Goal: Transaction & Acquisition: Book appointment/travel/reservation

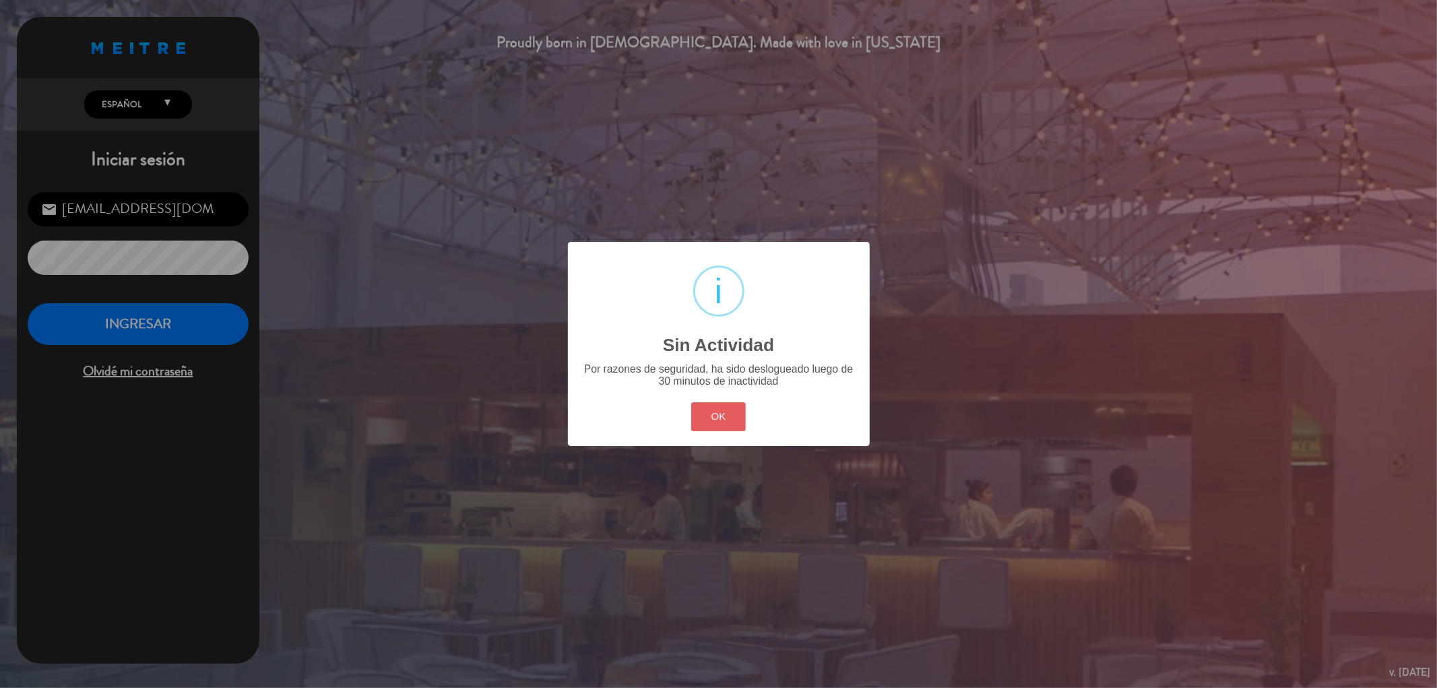
click at [725, 425] on button "OK" at bounding box center [718, 416] width 55 height 29
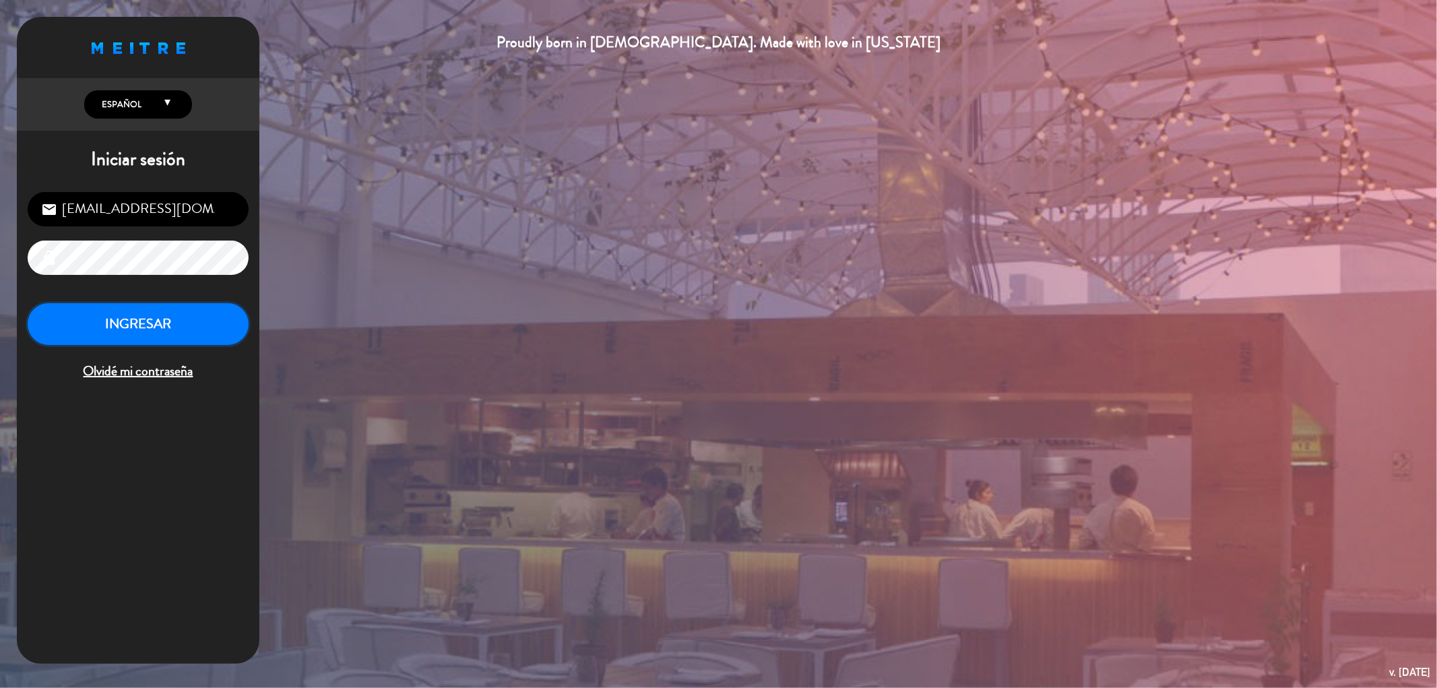
click at [182, 329] on button "INGRESAR" at bounding box center [138, 324] width 221 height 42
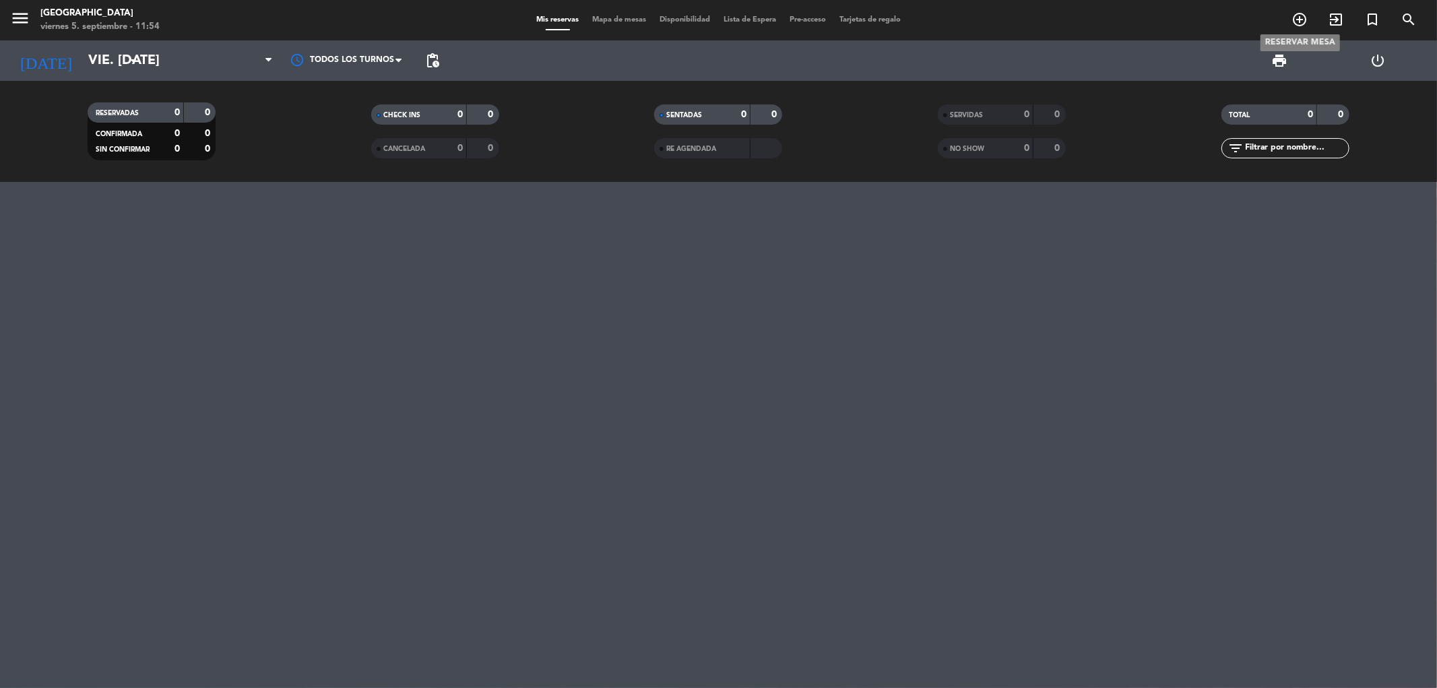
click at [1300, 19] on icon "add_circle_outline" at bounding box center [1300, 19] width 16 height 16
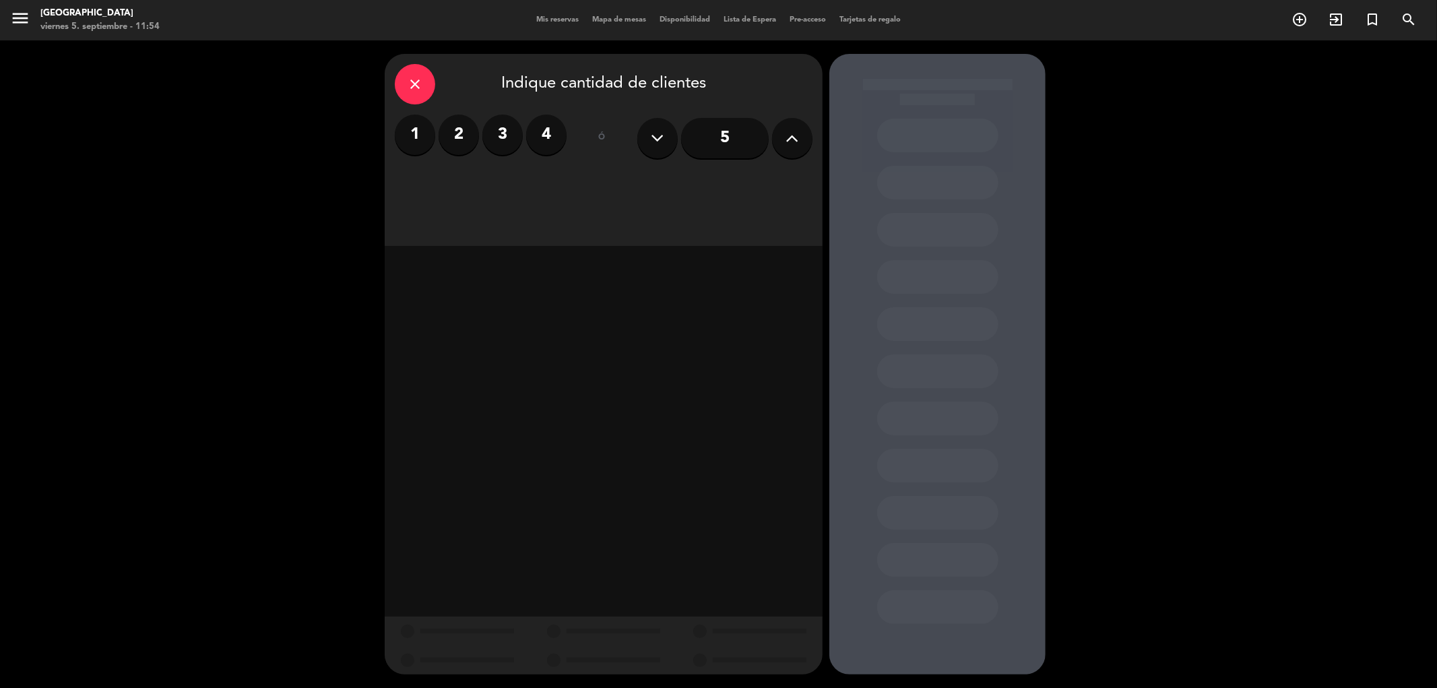
click at [503, 139] on label "3" at bounding box center [502, 135] width 40 height 40
click at [546, 189] on div "Almuerzo" at bounding box center [499, 184] width 208 height 27
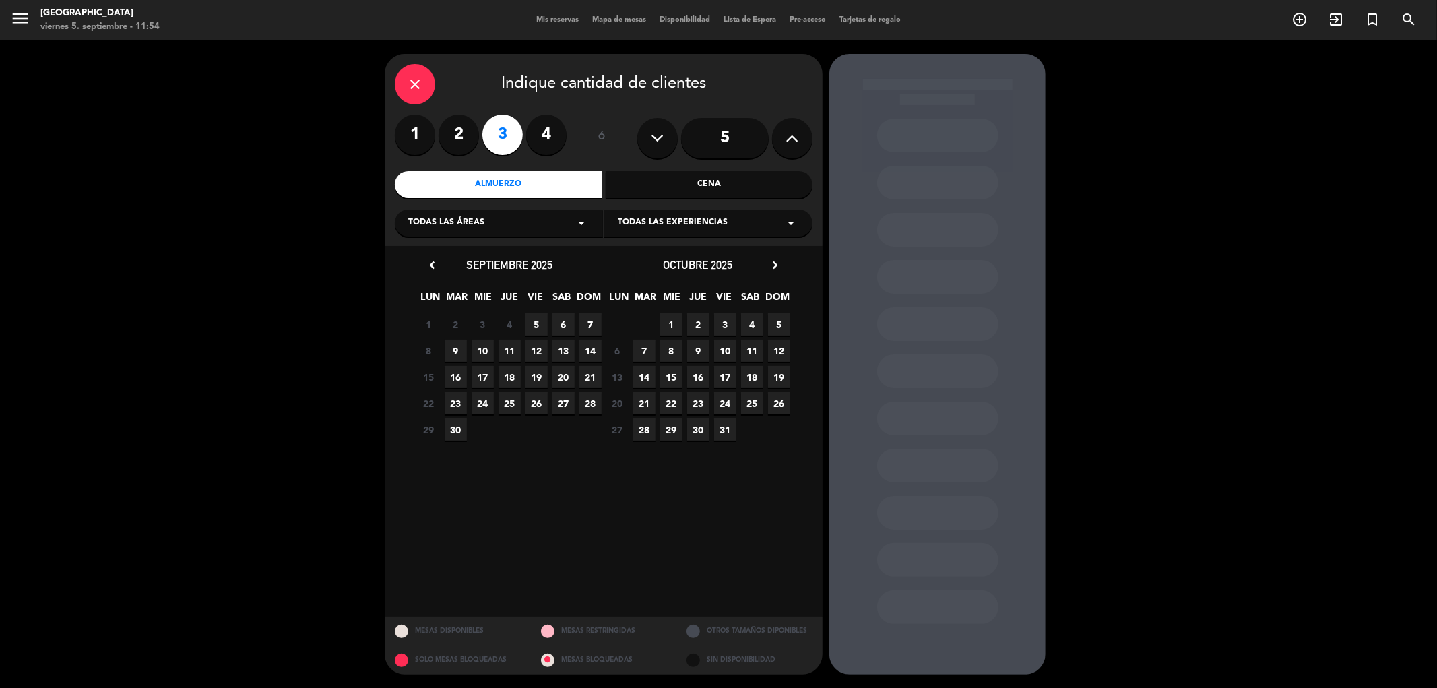
click at [478, 402] on span "24" at bounding box center [483, 403] width 22 height 22
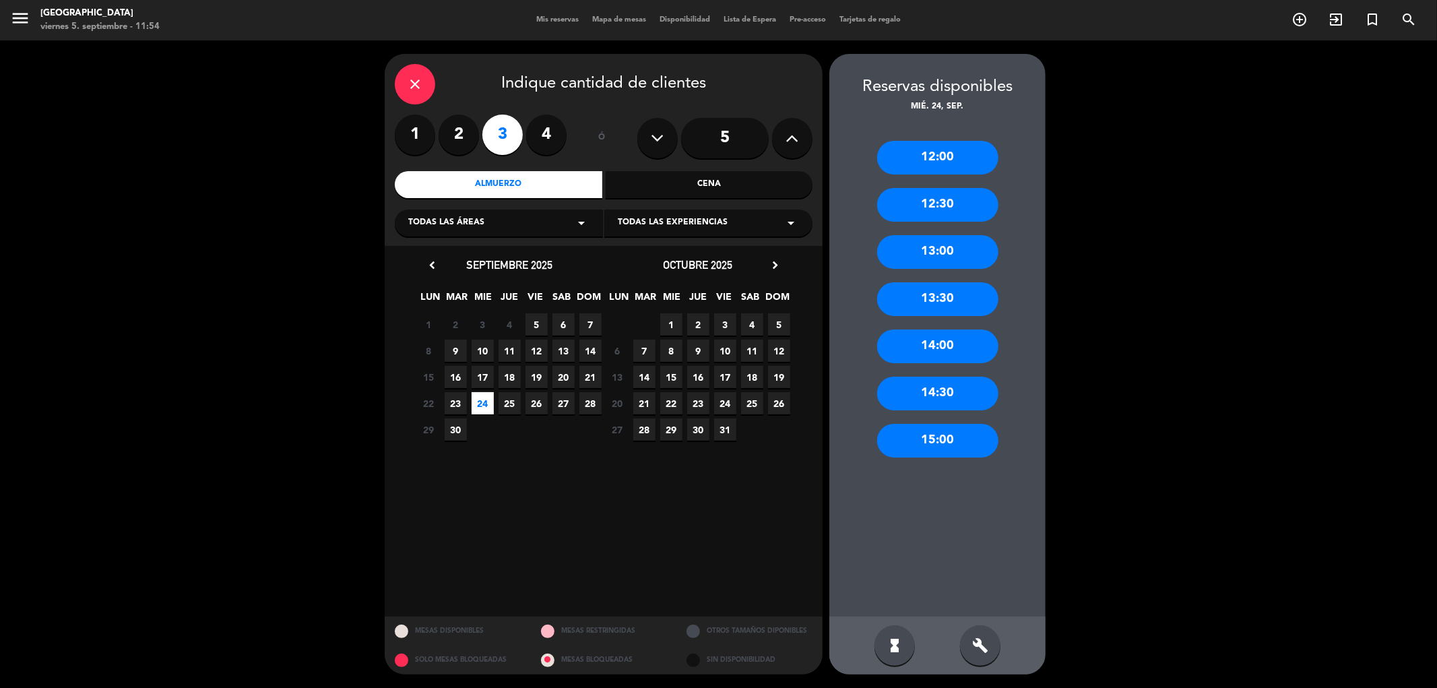
click at [905, 165] on div "12:00" at bounding box center [937, 158] width 121 height 34
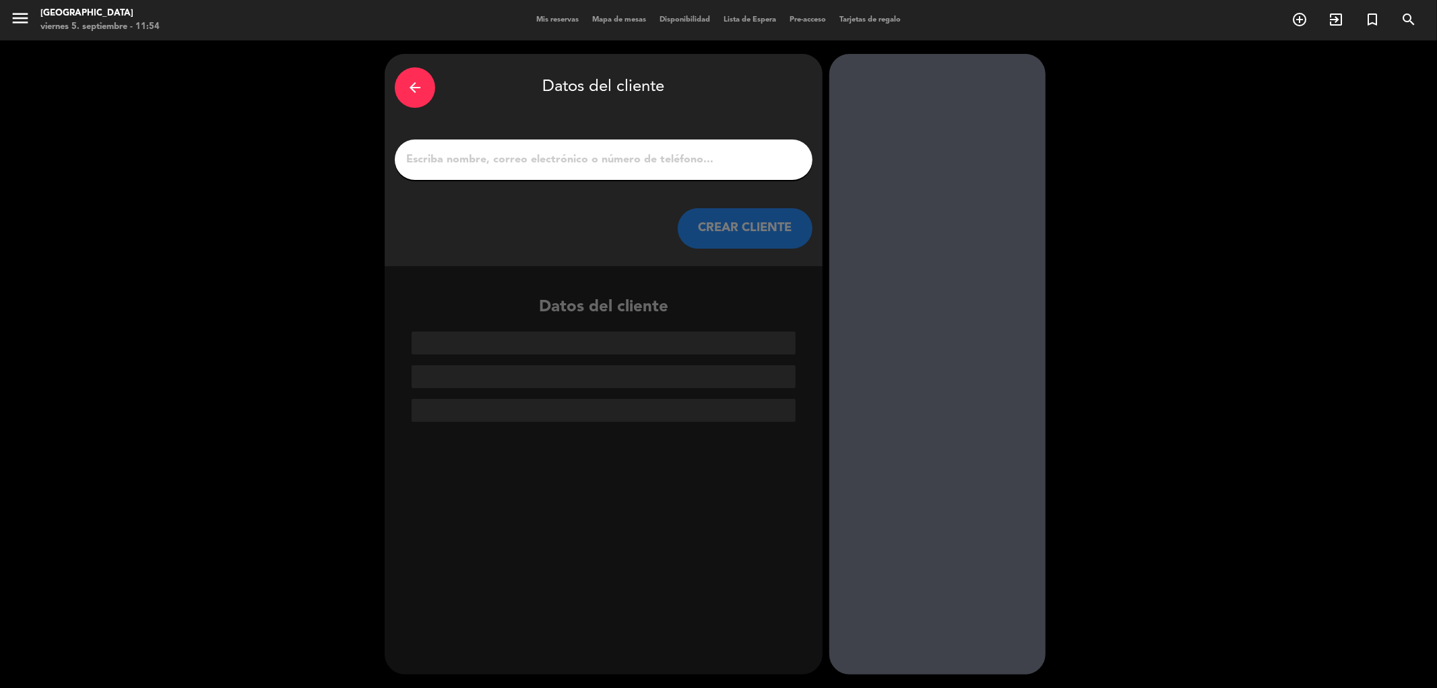
click at [643, 162] on input "1" at bounding box center [604, 159] width 398 height 19
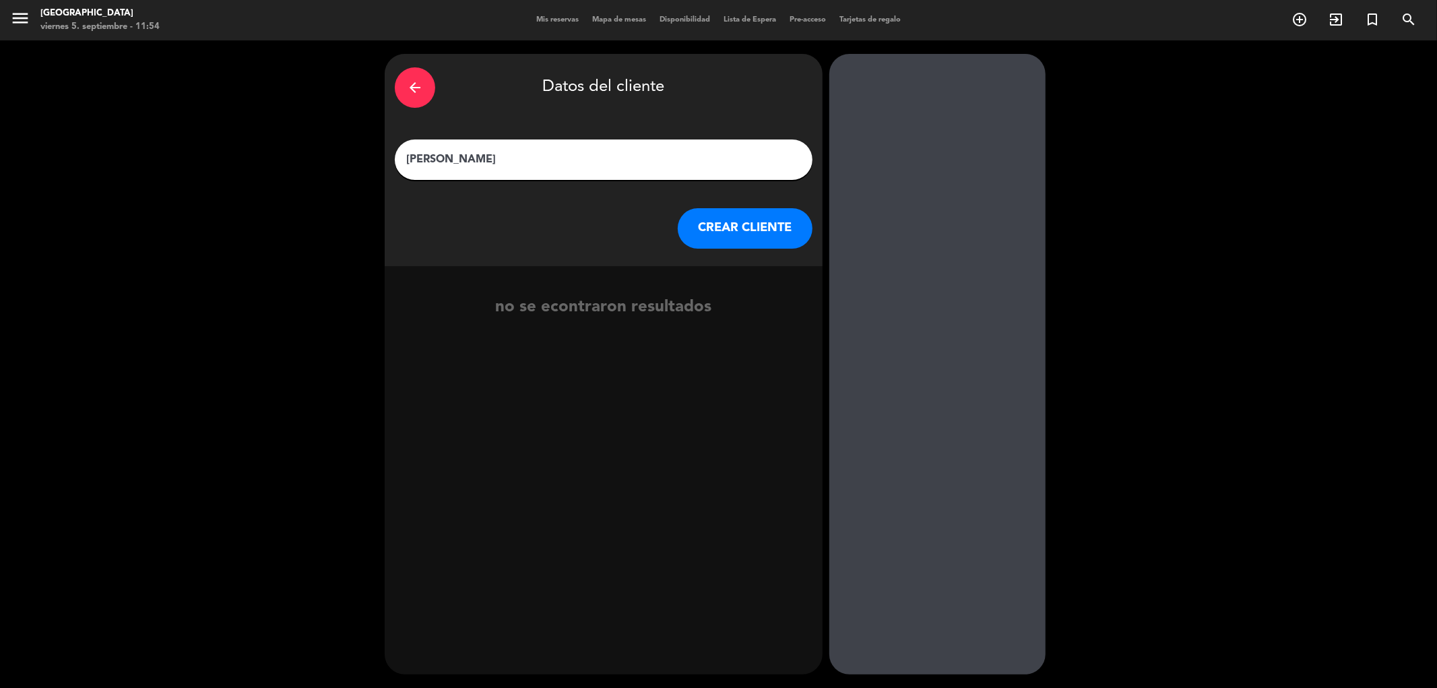
type input "[PERSON_NAME]"
click at [722, 236] on button "CREAR CLIENTE" at bounding box center [745, 228] width 135 height 40
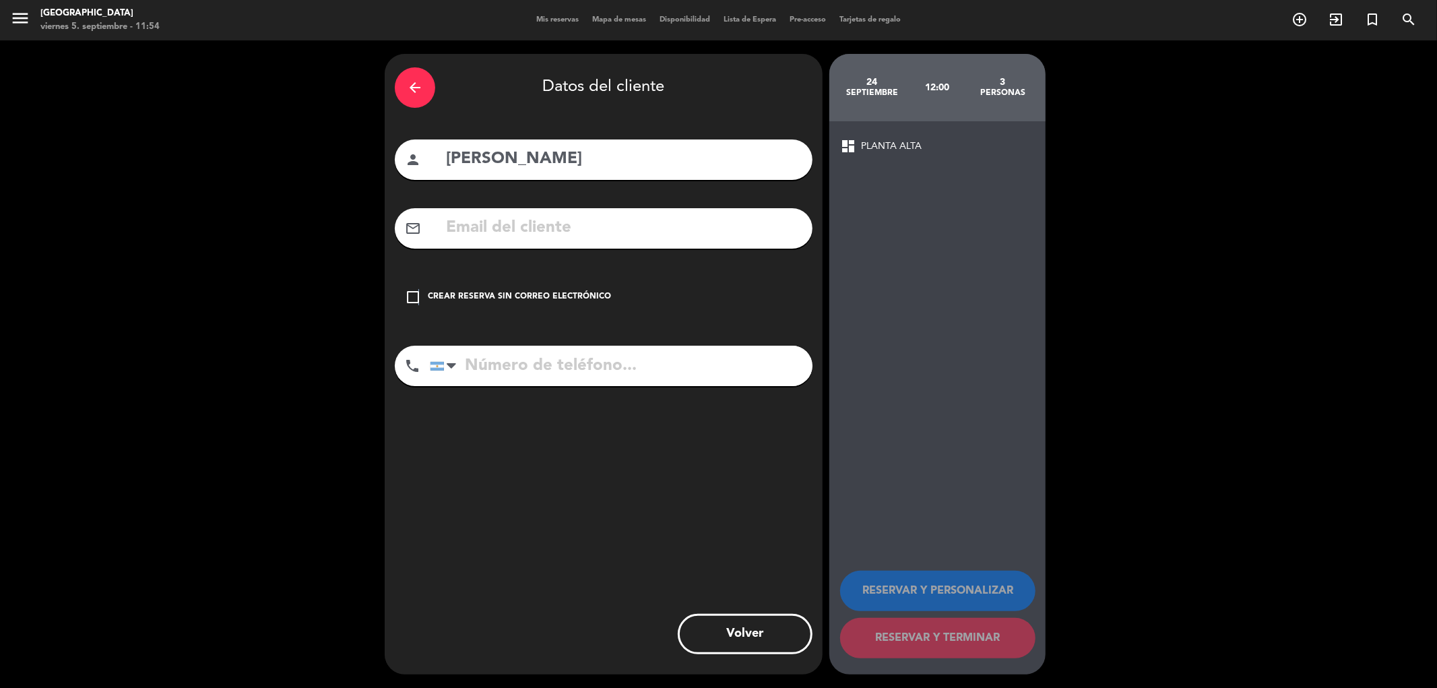
click at [418, 292] on icon "check_box_outline_blank" at bounding box center [413, 297] width 16 height 16
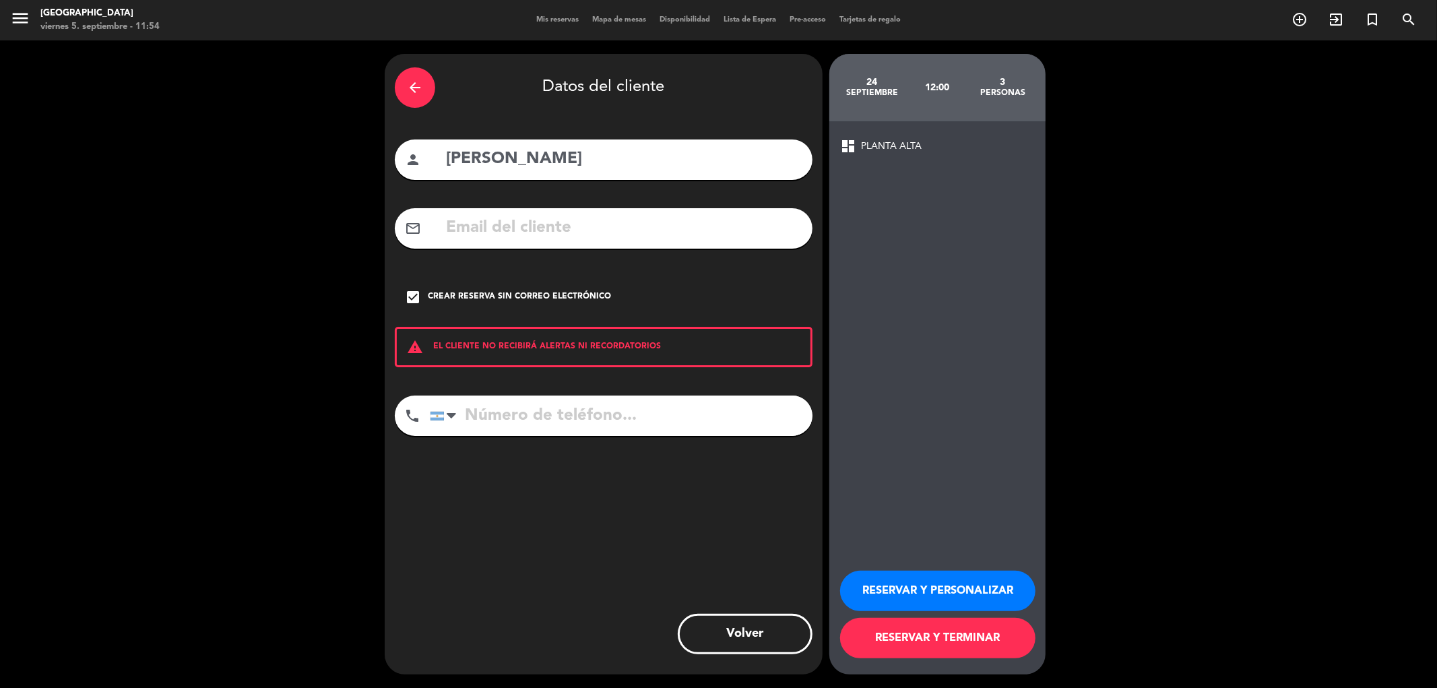
click at [566, 412] on input "tel" at bounding box center [621, 415] width 383 height 40
type input "1122868103"
click at [961, 640] on button "RESERVAR Y TERMINAR" at bounding box center [937, 638] width 195 height 40
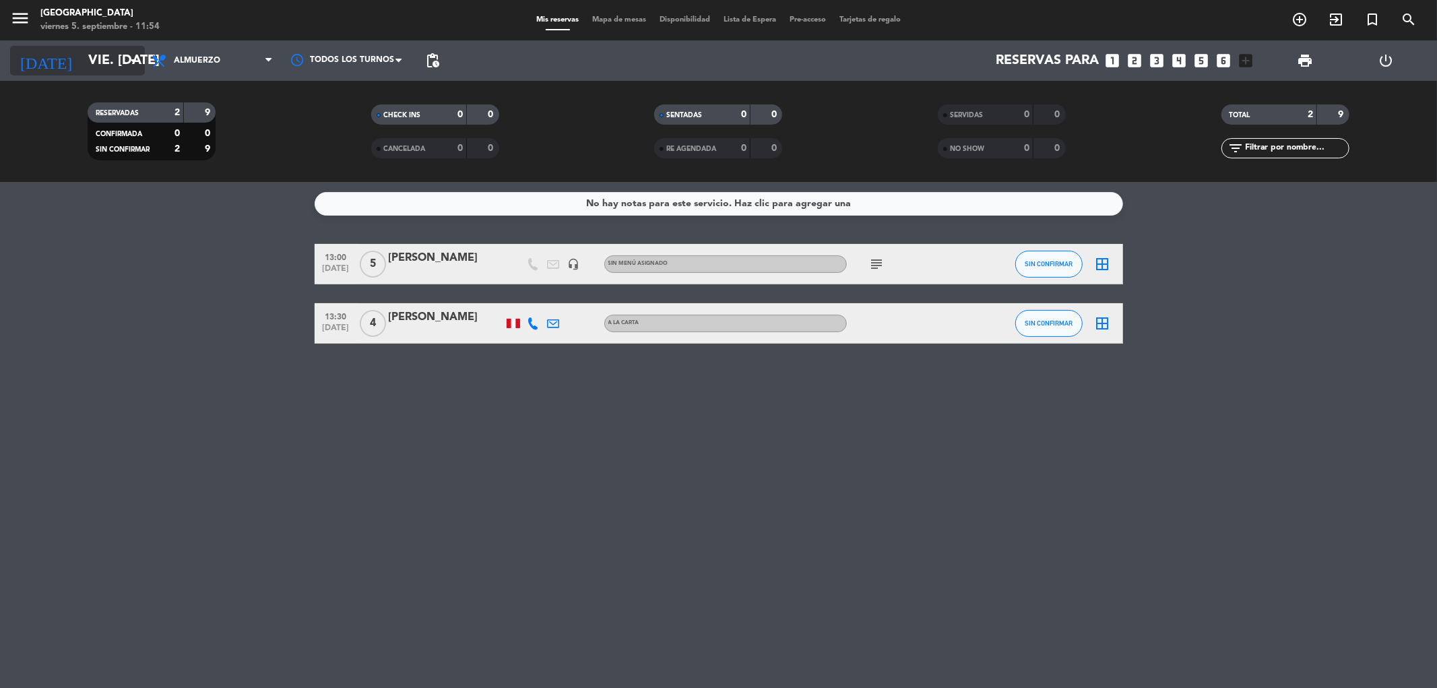
click at [115, 73] on input "vie. [DATE]" at bounding box center [167, 61] width 171 height 30
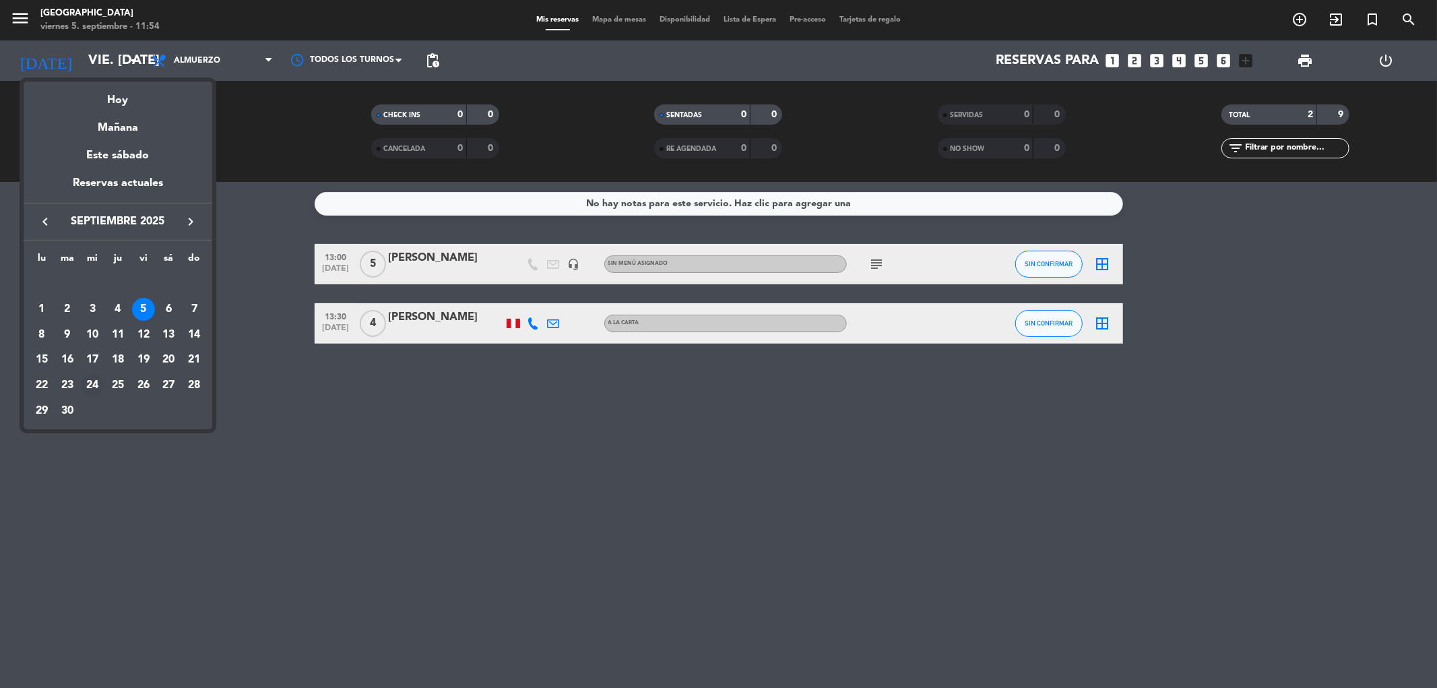
click at [96, 379] on div "24" at bounding box center [92, 385] width 23 height 23
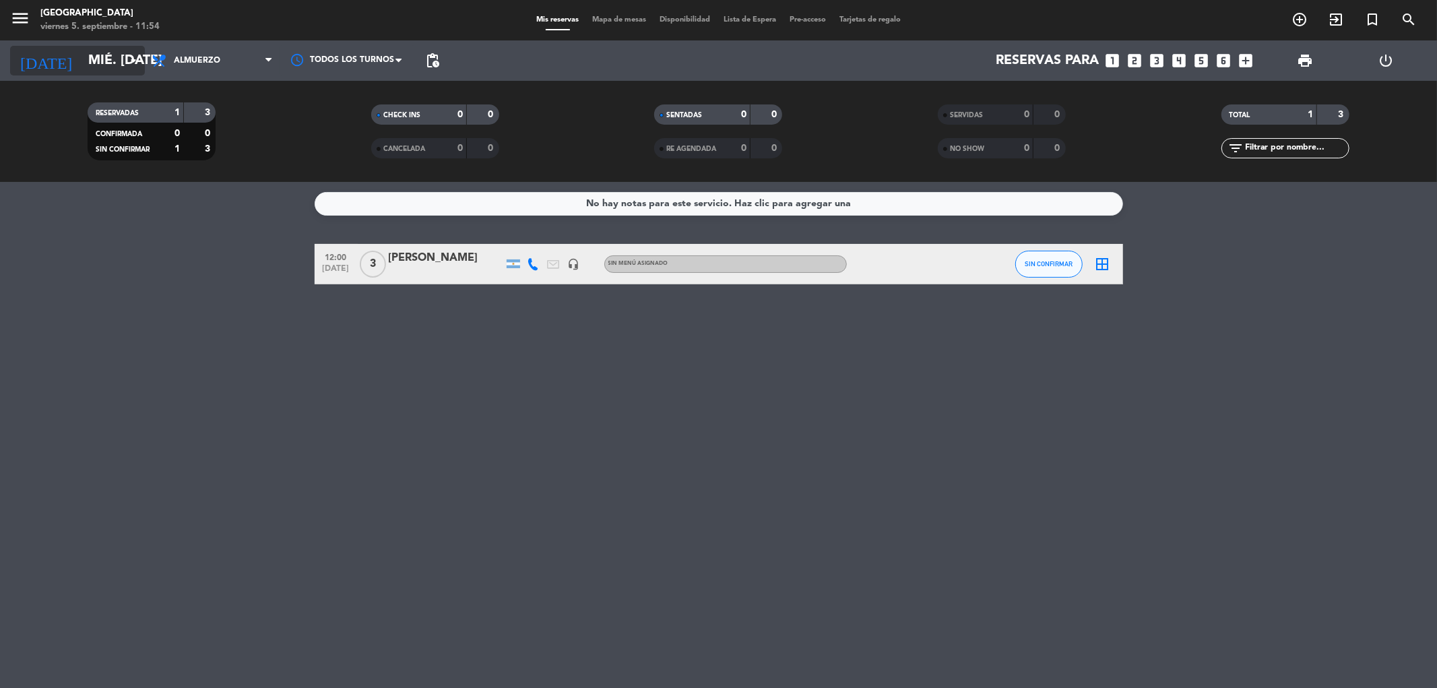
click at [91, 51] on input "mié. [DATE]" at bounding box center [167, 61] width 171 height 30
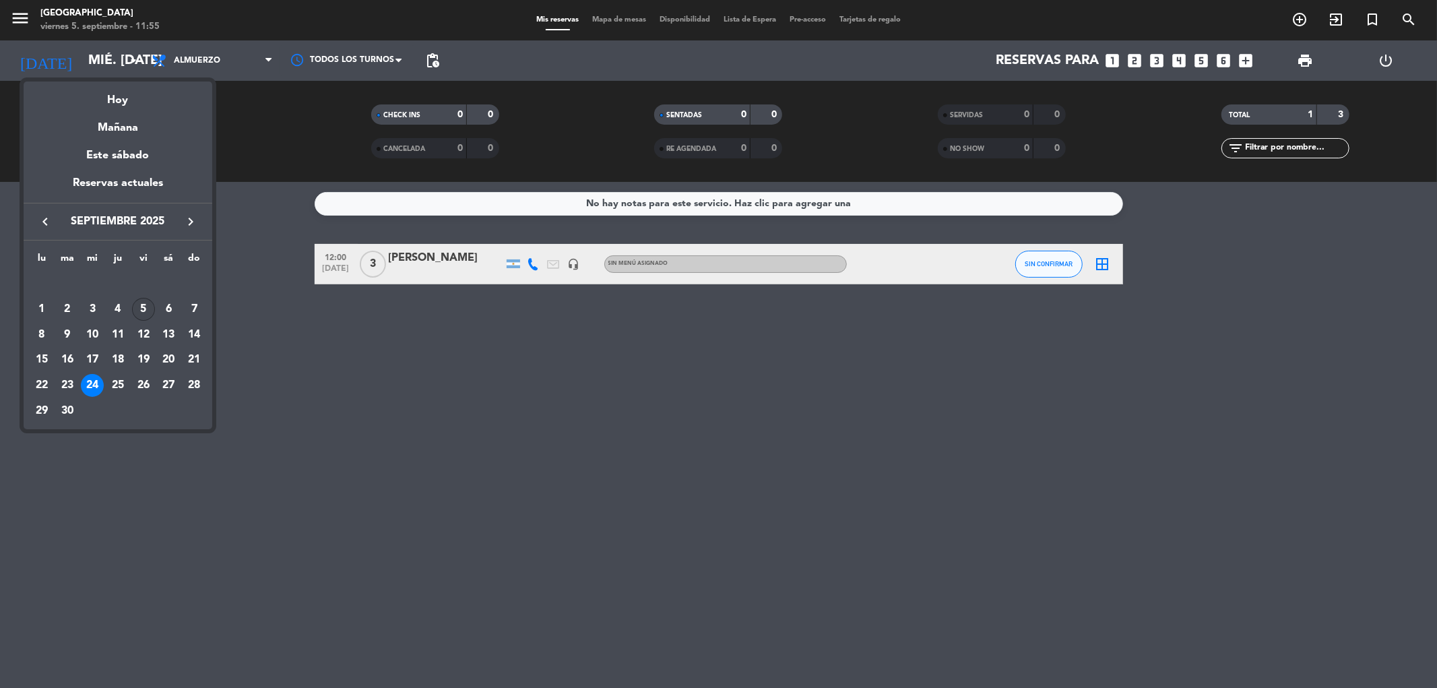
click at [135, 302] on div "5" at bounding box center [143, 309] width 23 height 23
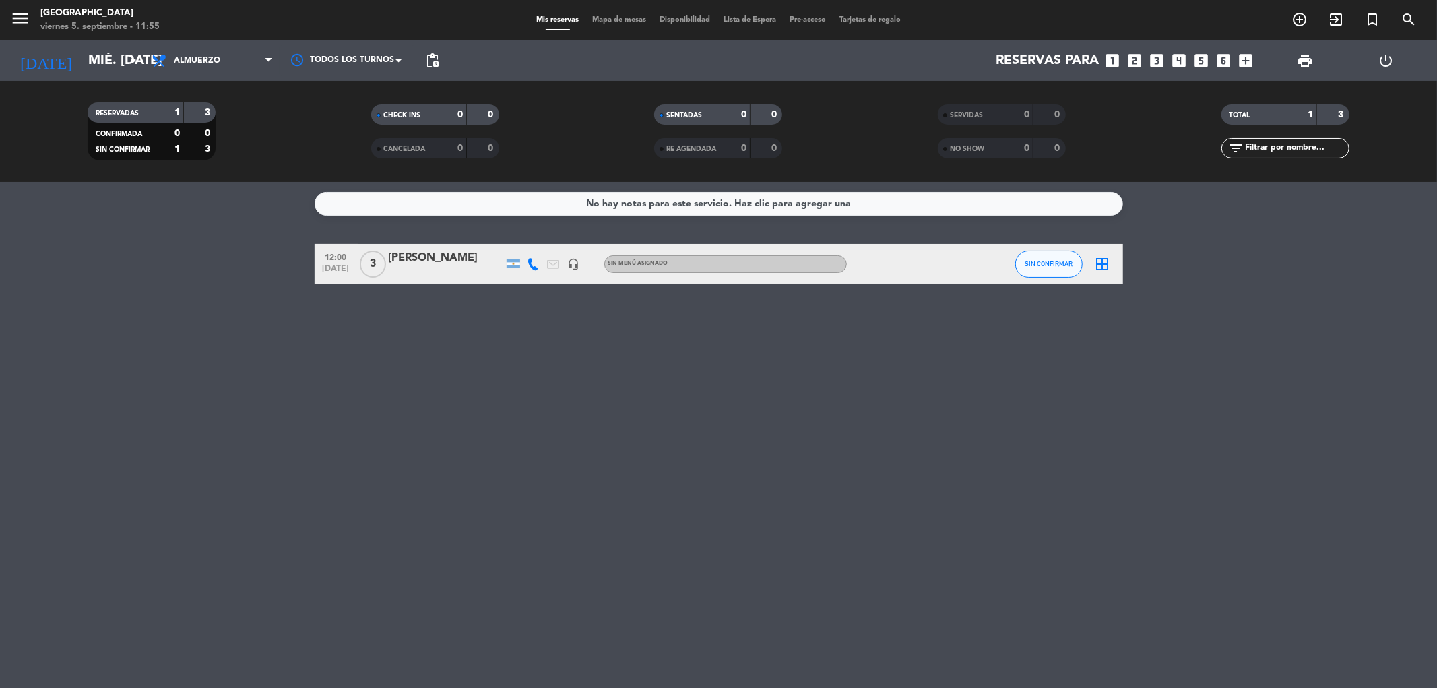
type input "vie. [DATE]"
